Goal: Task Accomplishment & Management: Manage account settings

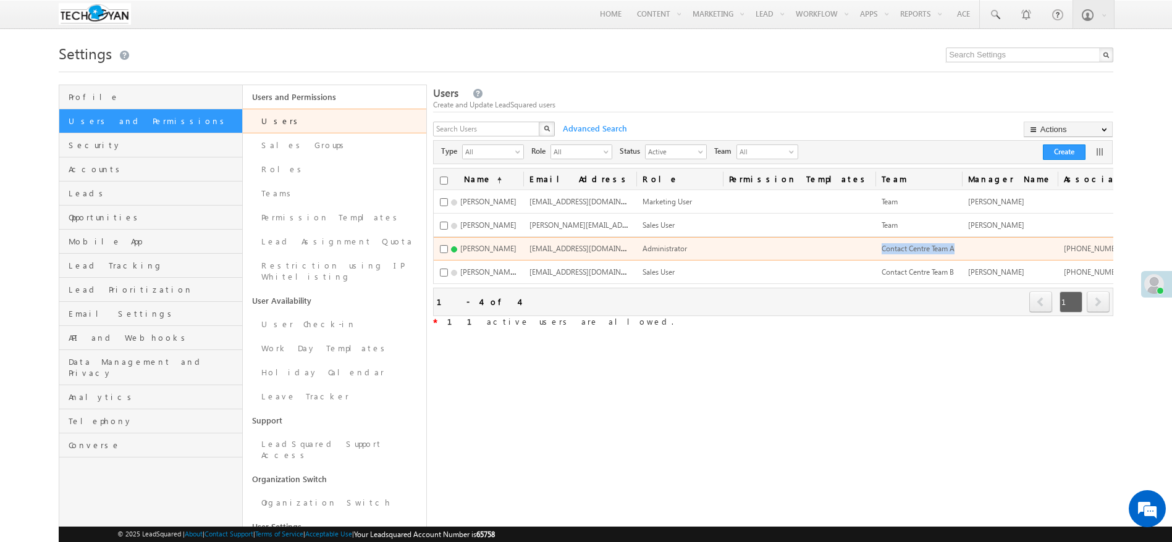
drag, startPoint x: 796, startPoint y: 248, endPoint x: 886, endPoint y: 250, distance: 89.6
click at [886, 250] on tr "[PERSON_NAME] [EMAIL_ADDRESS][DOMAIN_NAME] Administrator Contact Centre Team A …" at bounding box center [870, 248] width 872 height 23
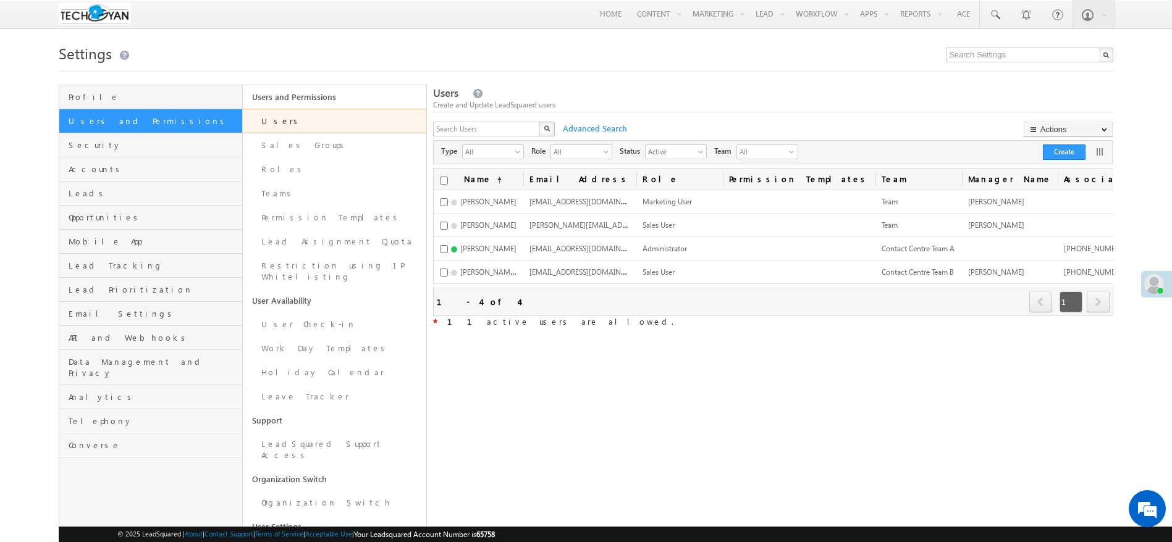
click at [894, 396] on div "Users Create and Update LeadSquared users X Advanced Search Actions Import User…" at bounding box center [773, 324] width 680 height 479
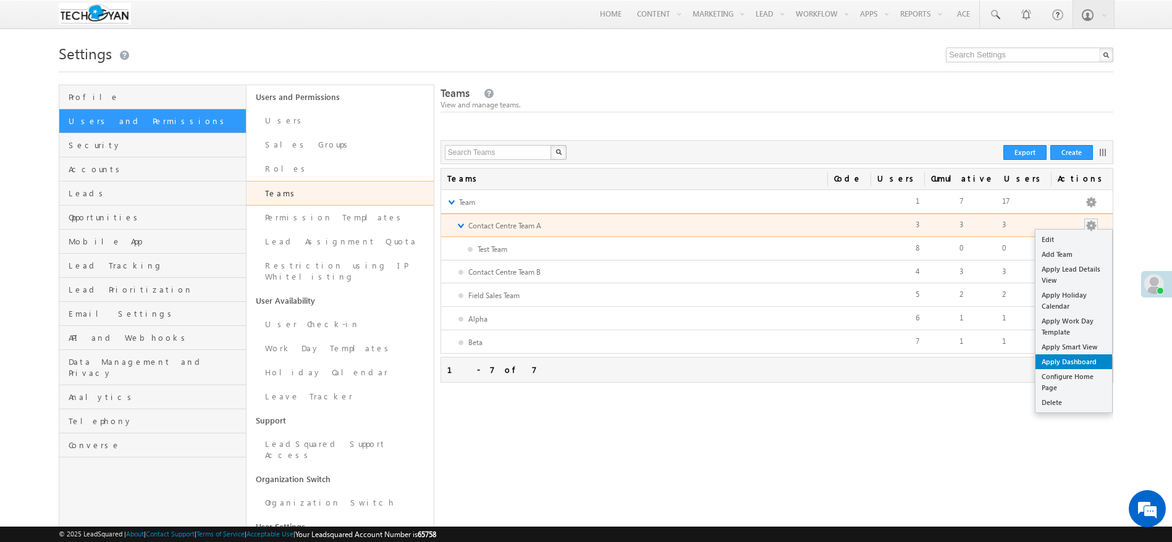
click at [1065, 364] on link "Apply Dashboard" at bounding box center [1073, 361] width 77 height 15
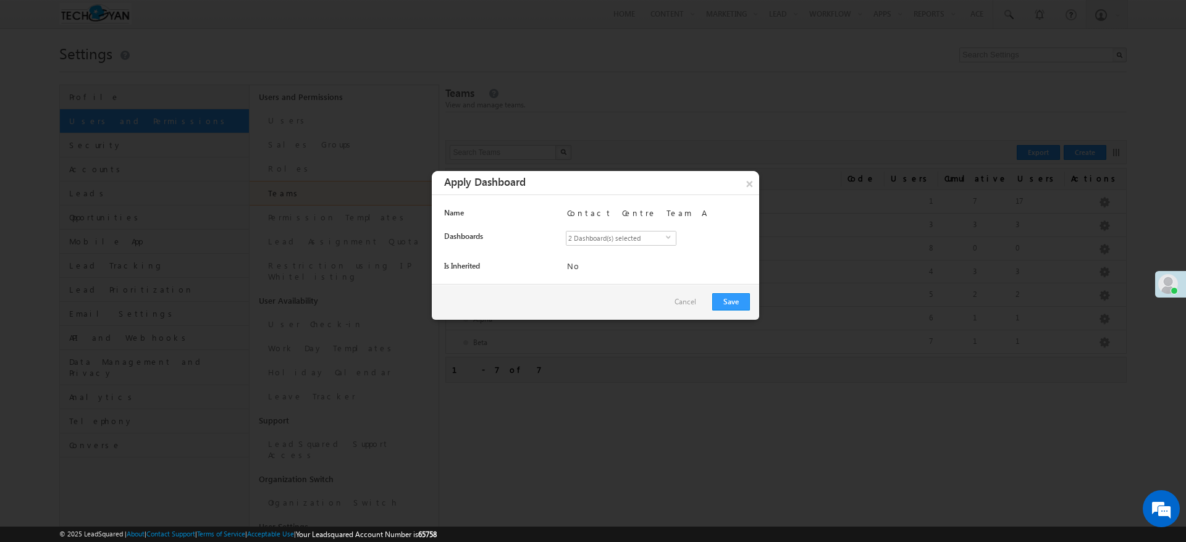
click at [644, 241] on span "2 Dashboard(s) selected" at bounding box center [615, 239] width 99 height 14
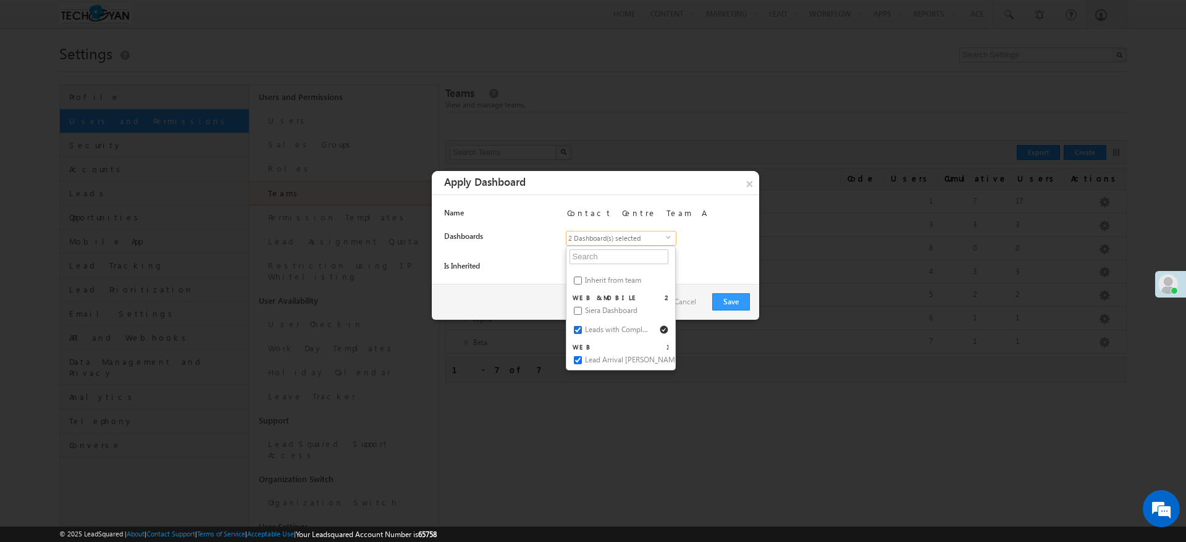
click at [581, 334] on input "Leads with Compl..." at bounding box center [578, 330] width 8 height 8
checkbox input "false"
click at [581, 363] on input "Lead Arrival Ana..." at bounding box center [578, 360] width 8 height 8
click at [578, 311] on input "Siera Dashboard" at bounding box center [578, 311] width 8 height 8
click at [727, 302] on button "Save" at bounding box center [731, 301] width 38 height 17
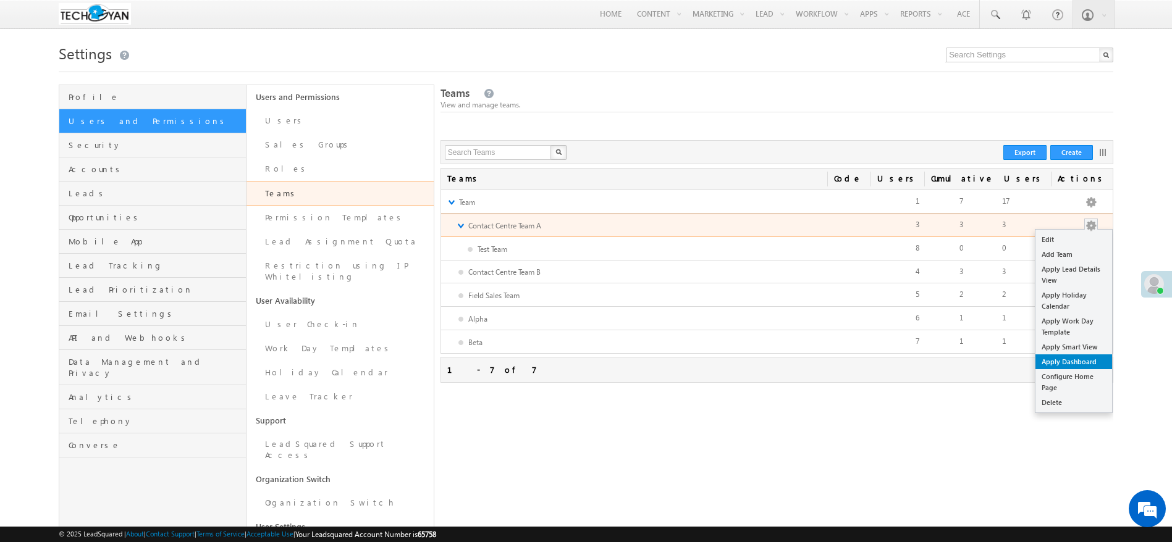
click at [1081, 359] on link "Apply Dashboard" at bounding box center [1073, 361] width 77 height 15
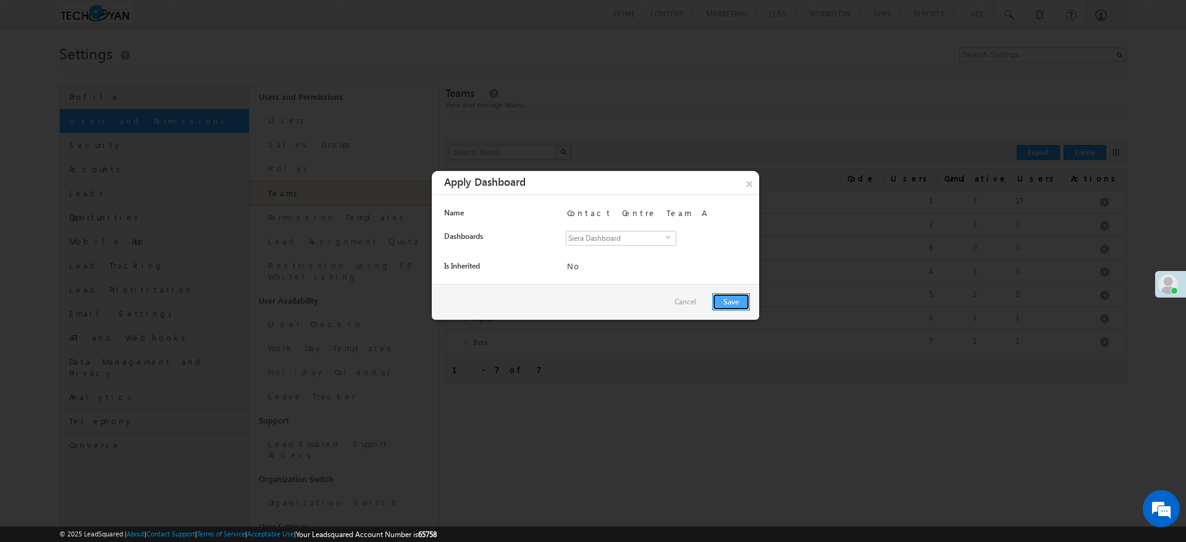
click at [736, 303] on button "Save" at bounding box center [731, 301] width 38 height 17
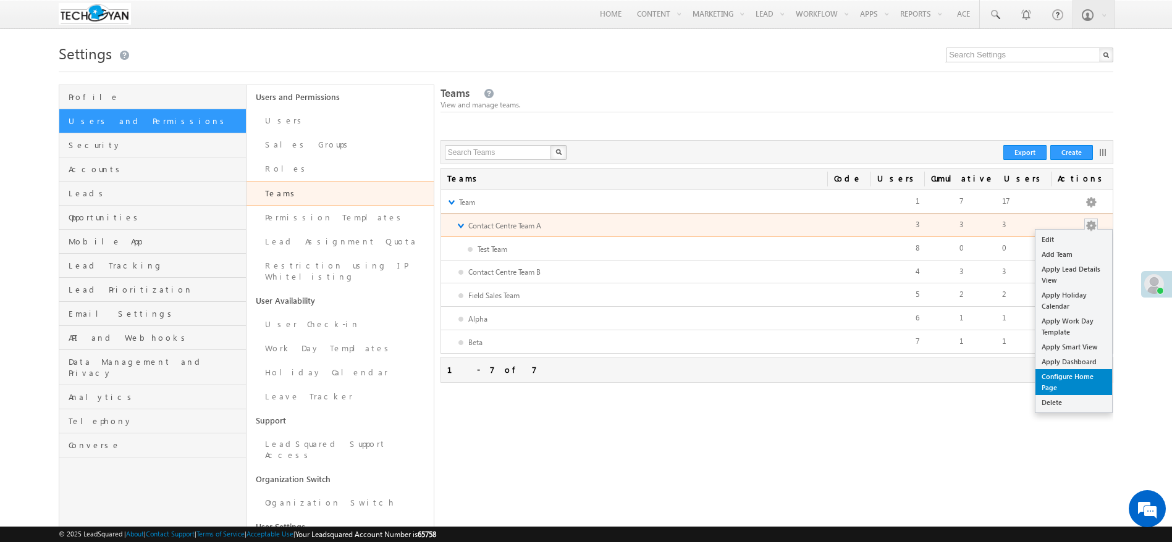
click at [1072, 380] on link "Configure Home Page" at bounding box center [1073, 382] width 77 height 26
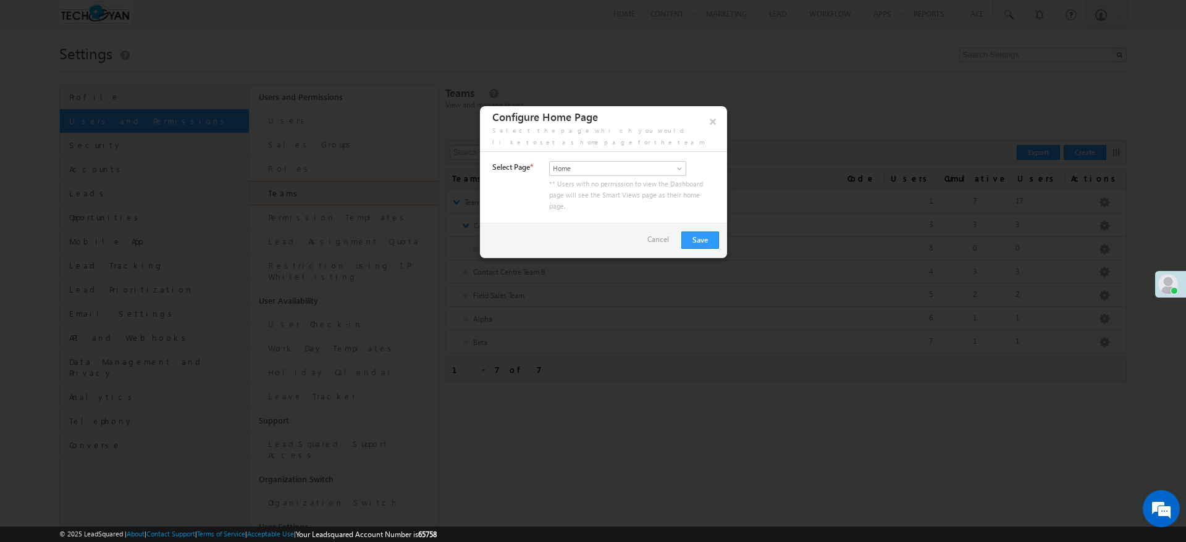
click at [633, 165] on div "Home Smart Views Home" at bounding box center [632, 169] width 166 height 17
click at [635, 163] on span "Home" at bounding box center [611, 168] width 122 height 11
click at [574, 184] on link "Smart Views" at bounding box center [618, 183] width 136 height 11
click at [587, 163] on span "Smart Views" at bounding box center [611, 168] width 122 height 11
click at [580, 172] on link "Home" at bounding box center [618, 171] width 136 height 11
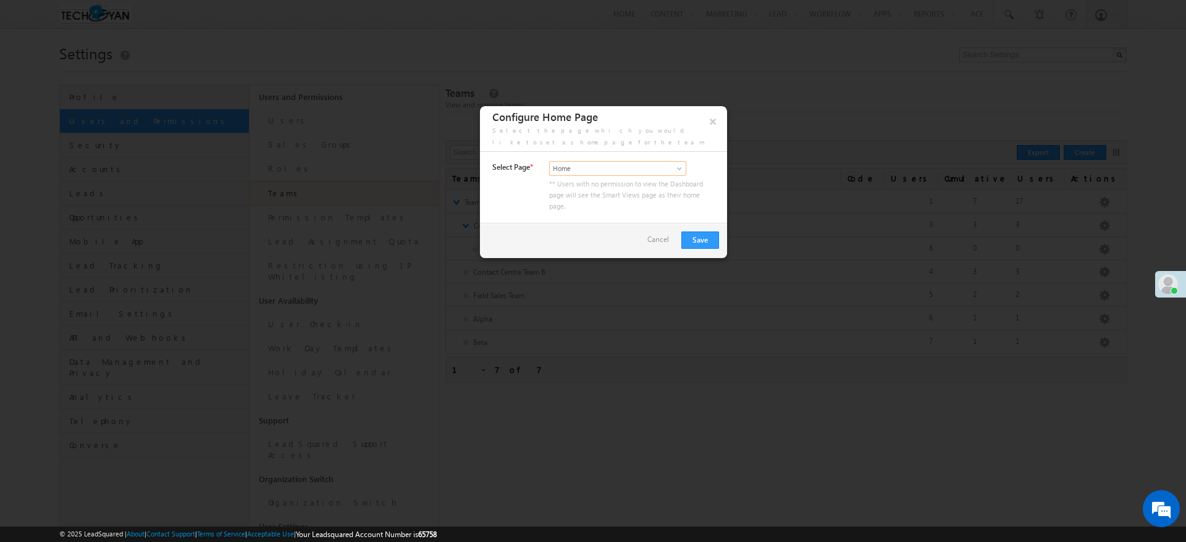
click at [595, 208] on div "Select Page * Home Smart Views Home ** Users with no permission to view the Das…" at bounding box center [603, 192] width 247 height 62
click at [702, 232] on button "Save" at bounding box center [700, 240] width 38 height 17
